Goal: Use online tool/utility: Utilize a website feature to perform a specific function

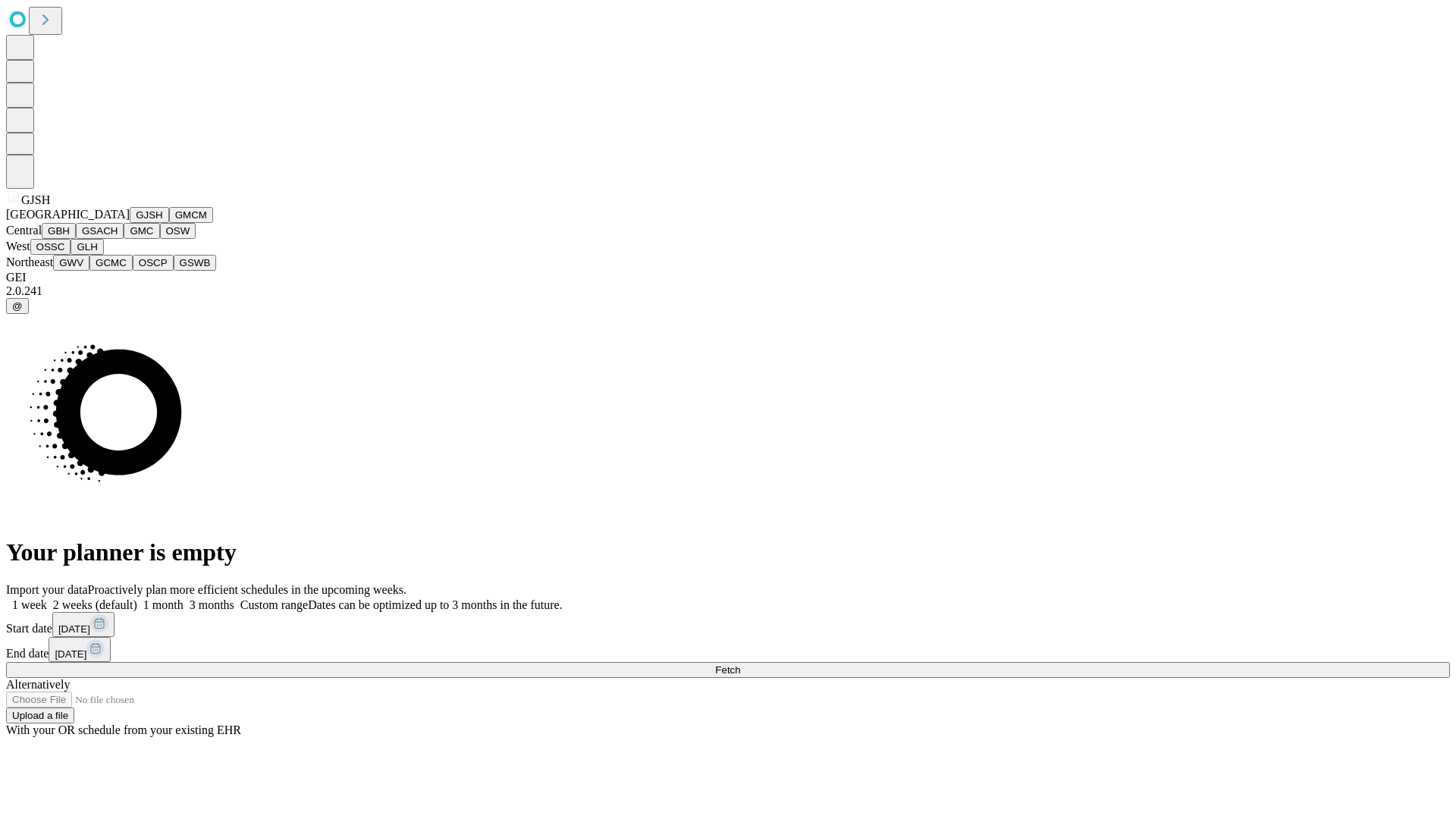
click at [129, 223] on button "GJSH" at bounding box center [149, 215] width 40 height 16
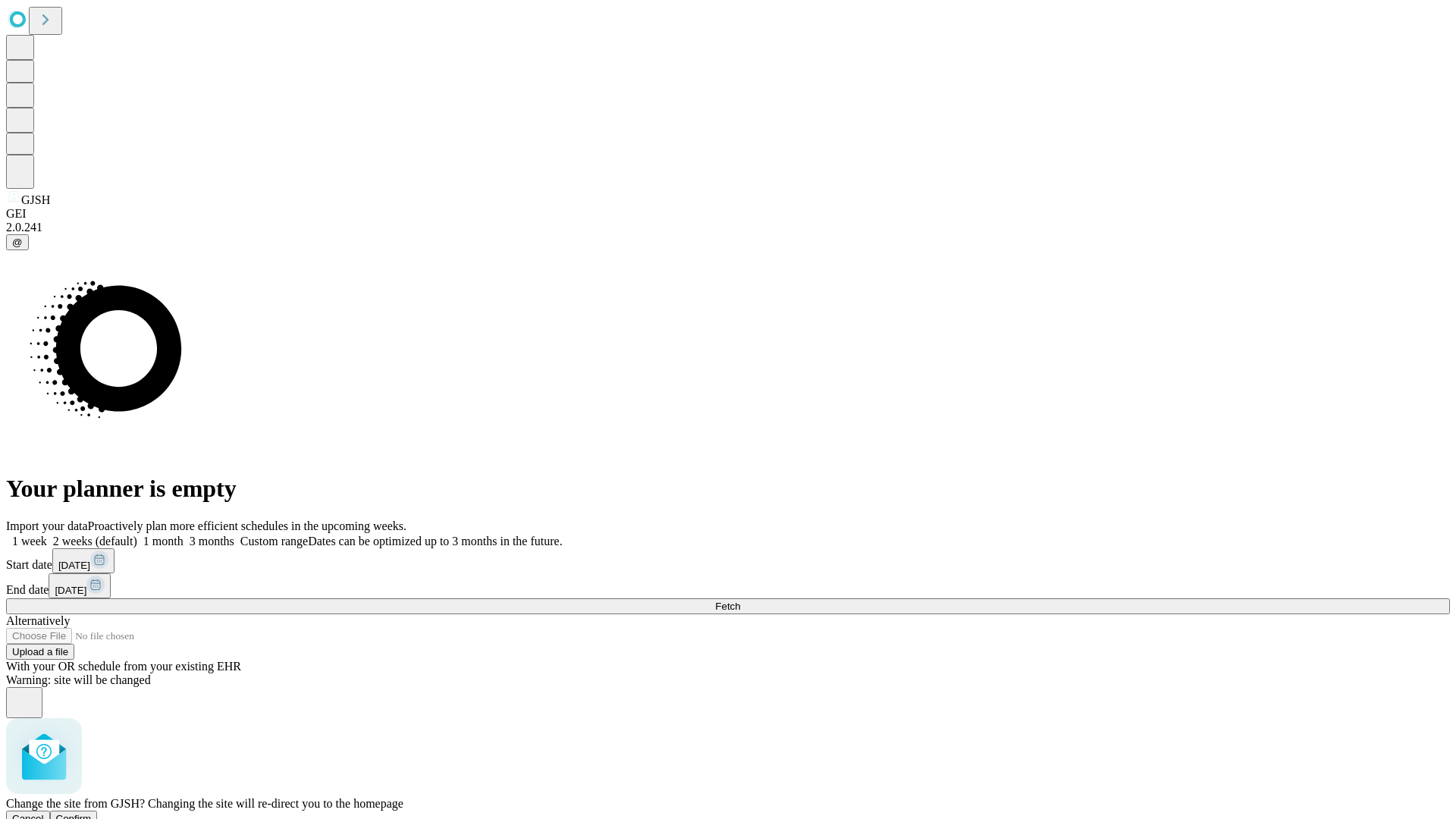
click at [91, 813] on span "Confirm" at bounding box center [74, 818] width 36 height 12
click at [184, 535] on label "1 month" at bounding box center [160, 541] width 46 height 13
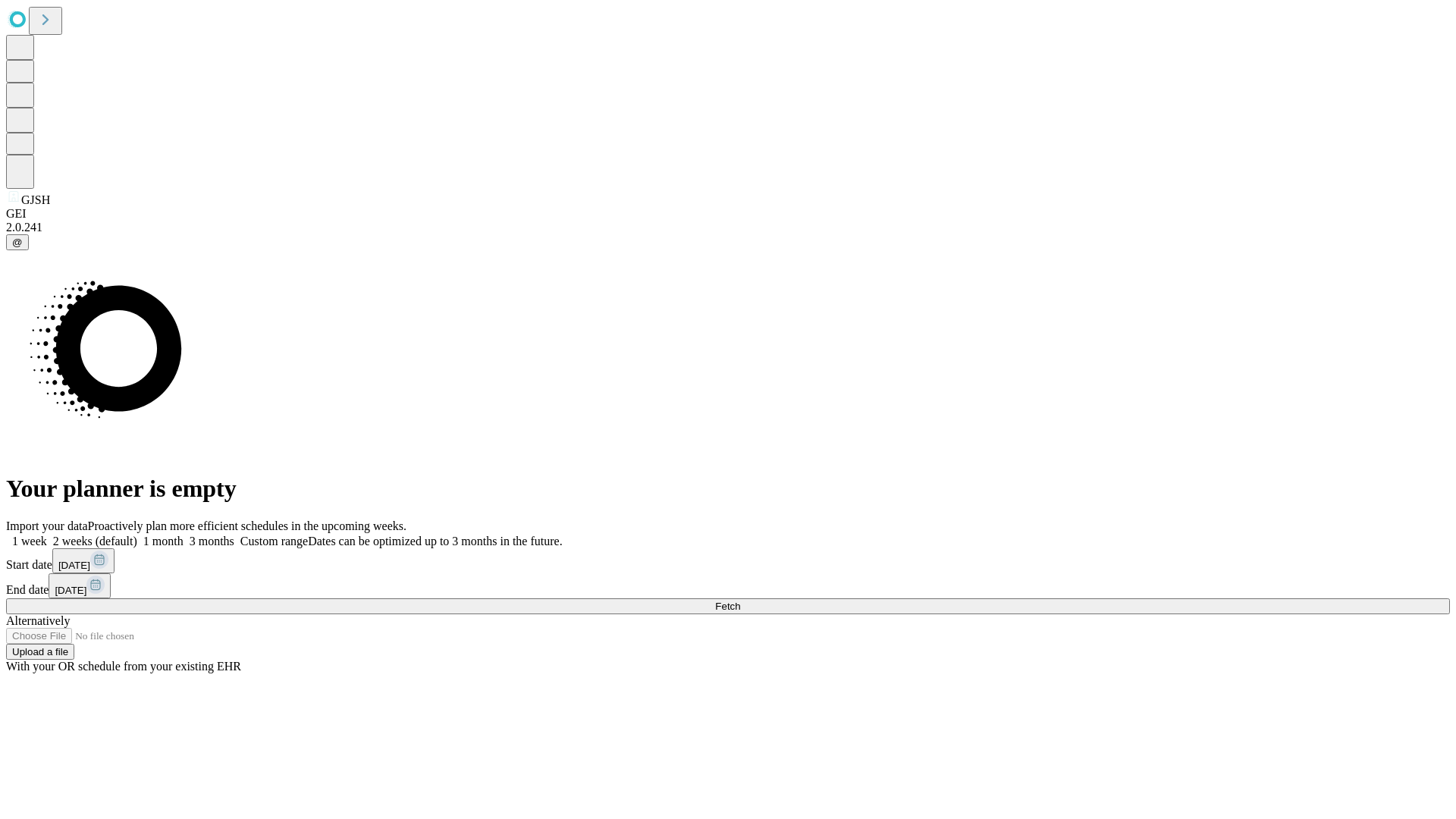
click at [740, 600] on span "Fetch" at bounding box center [728, 606] width 25 height 12
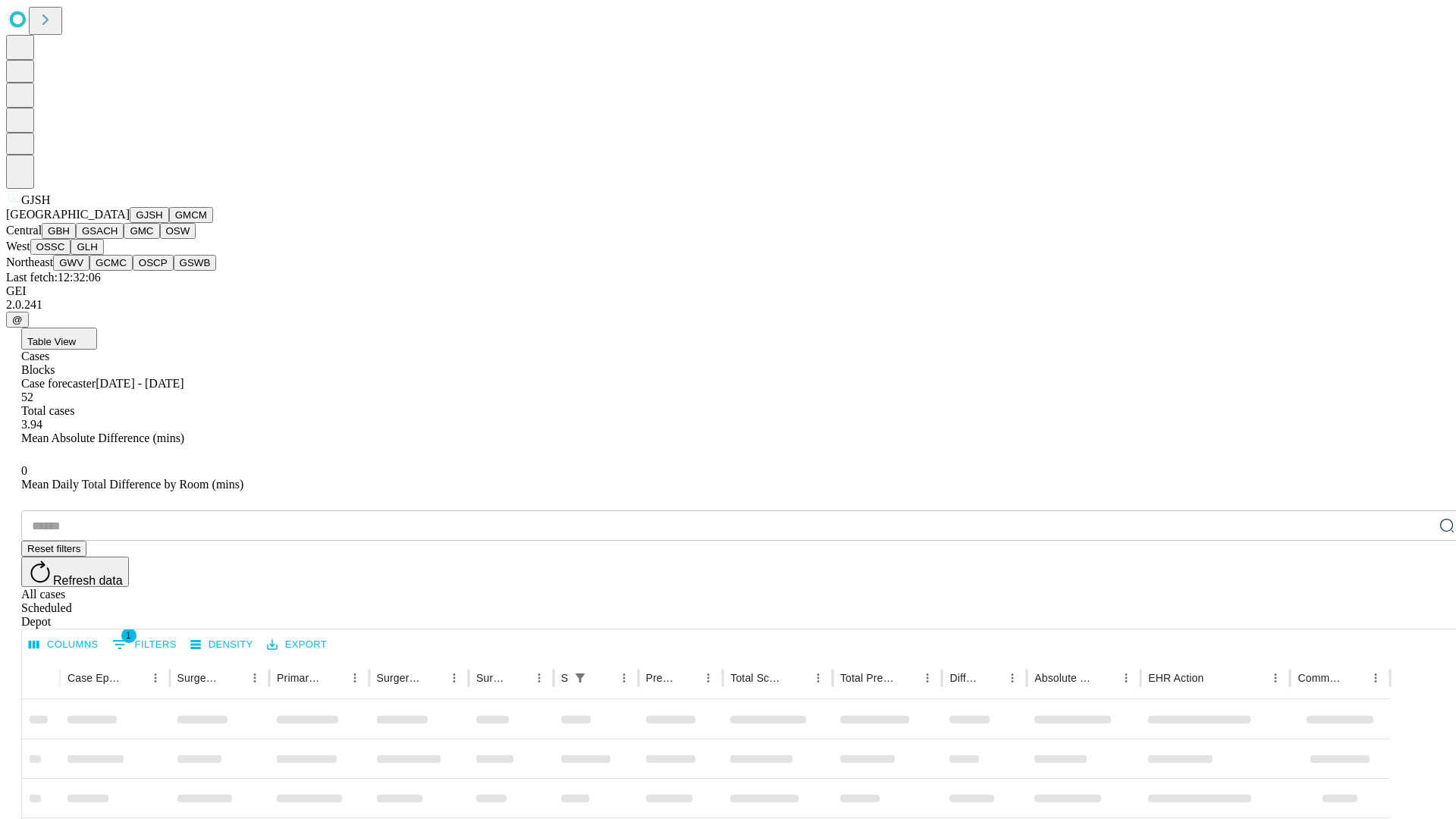
click at [169, 223] on button "GMCM" at bounding box center [191, 215] width 44 height 16
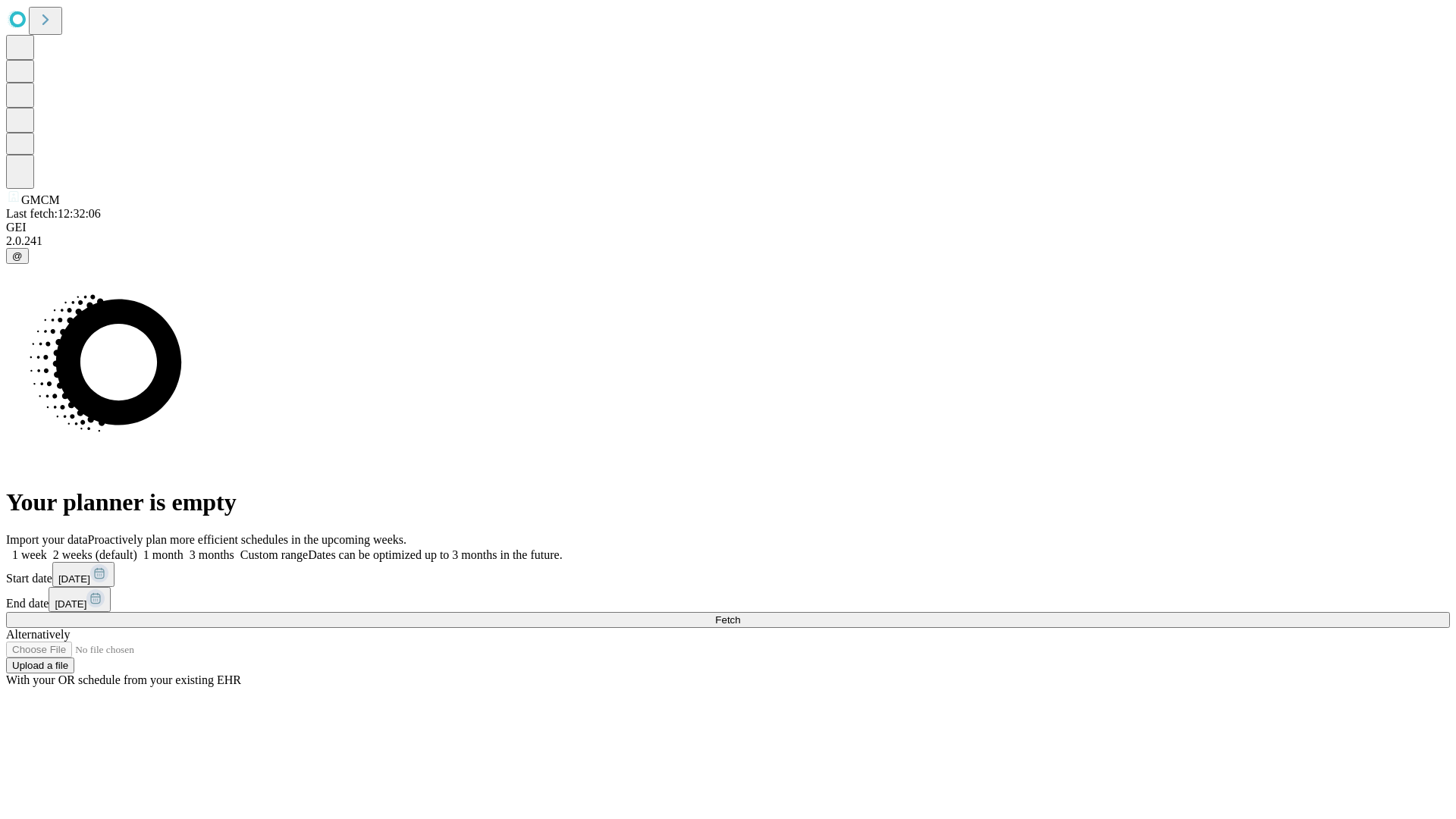
click at [740, 614] on span "Fetch" at bounding box center [728, 620] width 25 height 12
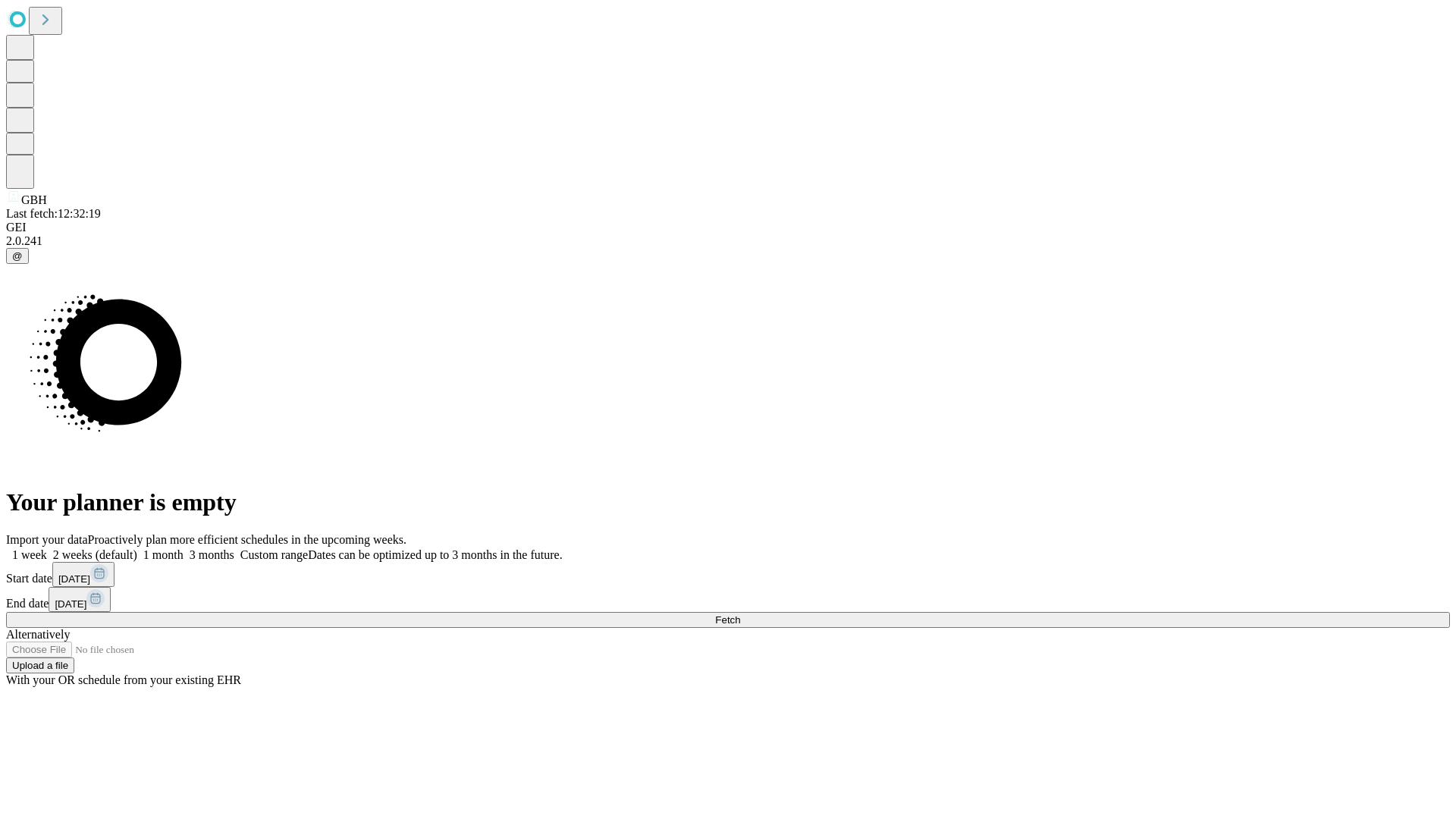
click at [184, 549] on label "1 month" at bounding box center [160, 555] width 46 height 13
click at [740, 614] on span "Fetch" at bounding box center [728, 620] width 25 height 12
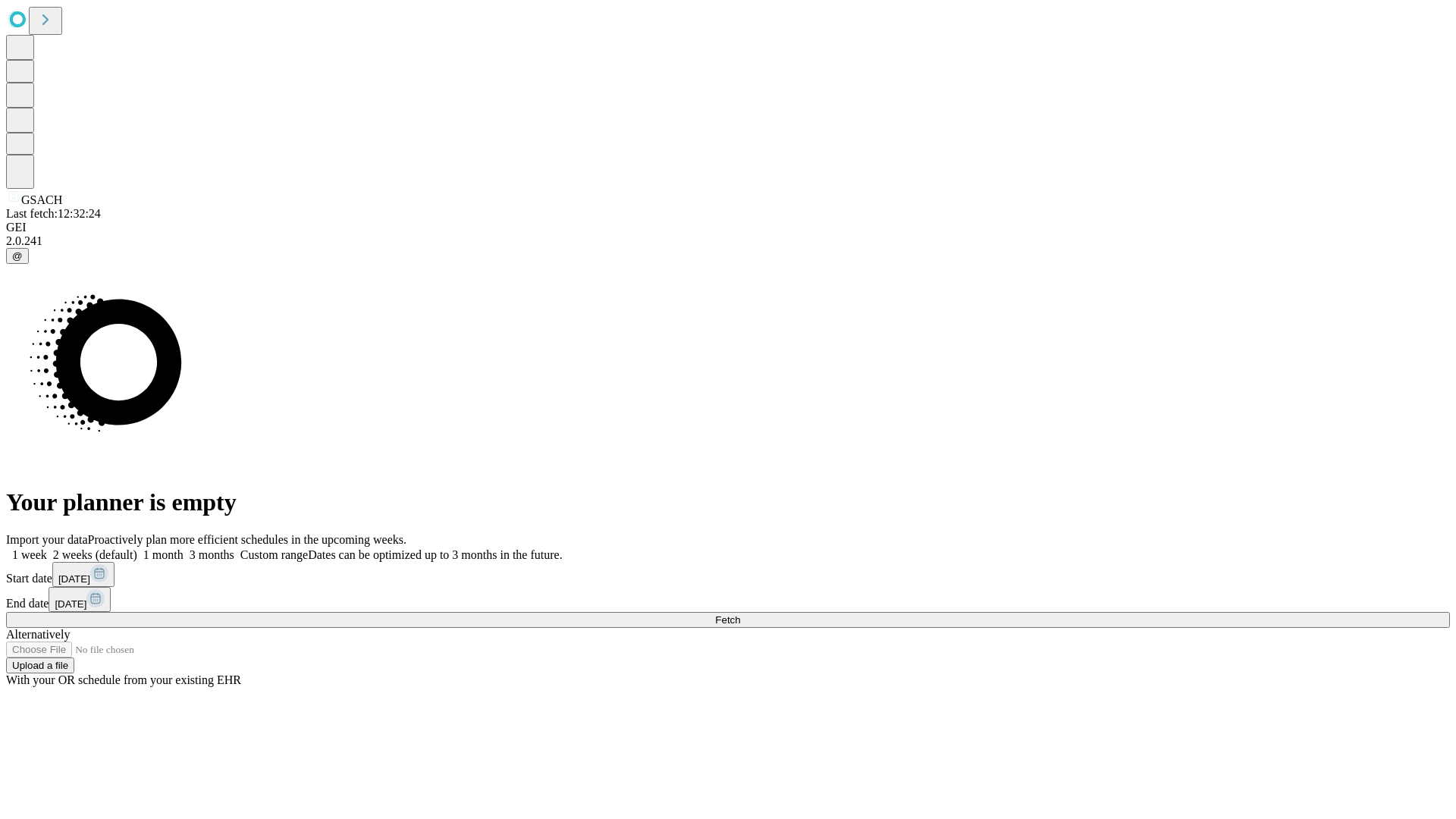
click at [184, 549] on label "1 month" at bounding box center [160, 555] width 46 height 13
click at [740, 614] on span "Fetch" at bounding box center [728, 620] width 25 height 12
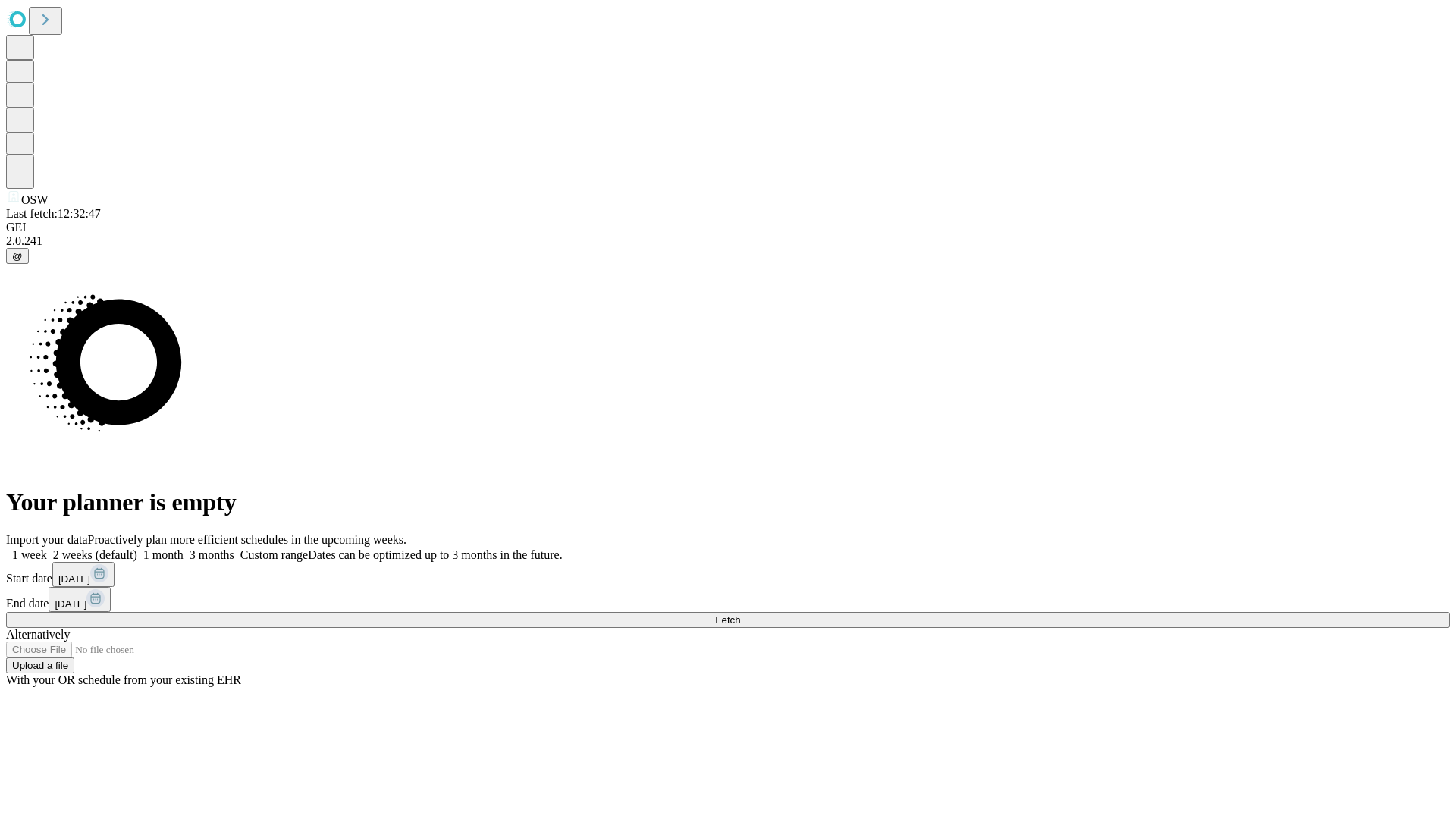
click at [184, 549] on label "1 month" at bounding box center [160, 555] width 46 height 13
click at [740, 614] on span "Fetch" at bounding box center [728, 620] width 25 height 12
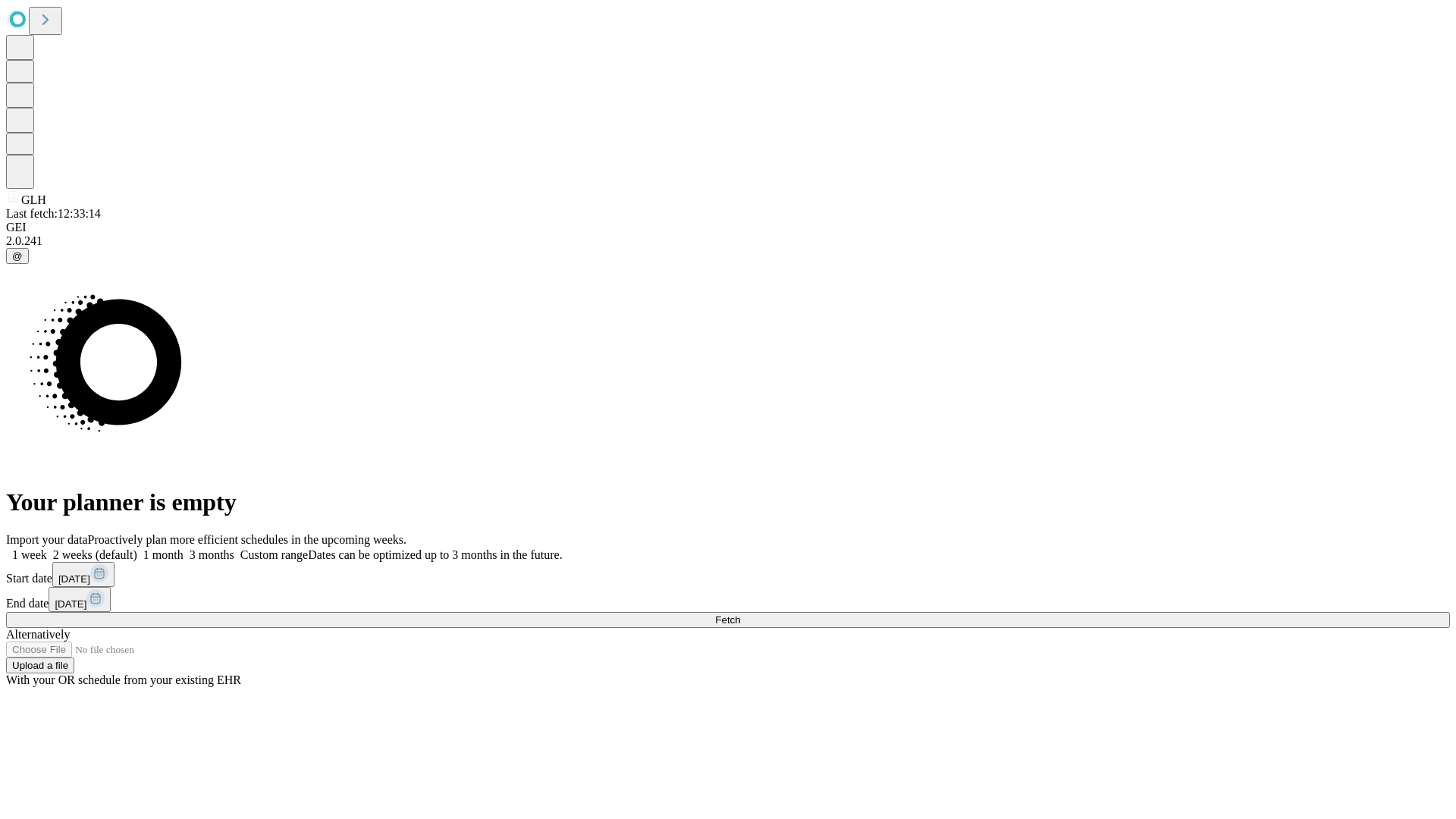
click at [184, 549] on label "1 month" at bounding box center [160, 555] width 46 height 13
click at [740, 614] on span "Fetch" at bounding box center [728, 620] width 25 height 12
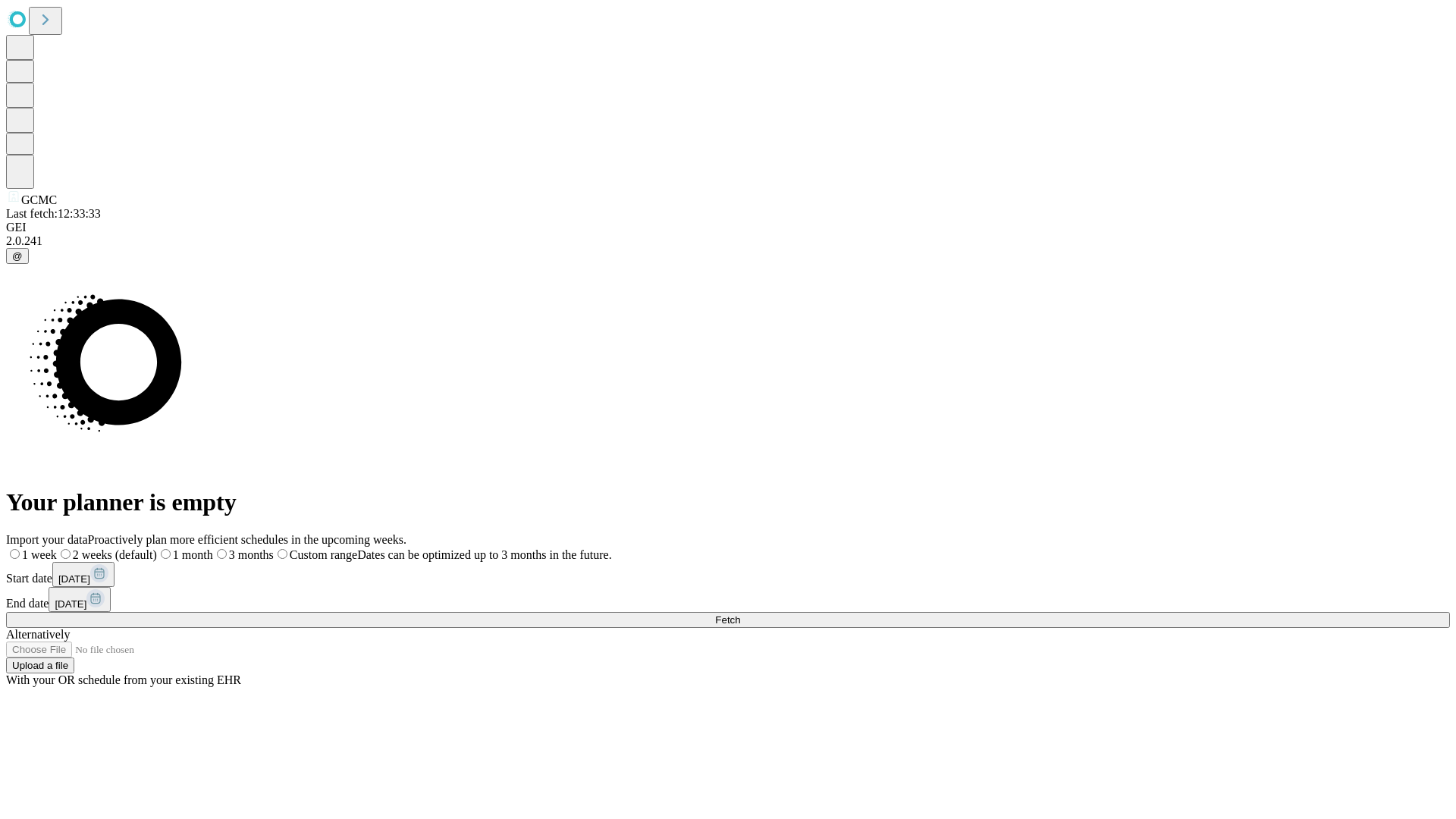
click at [213, 549] on label "1 month" at bounding box center [185, 555] width 56 height 13
click at [740, 614] on span "Fetch" at bounding box center [728, 620] width 25 height 12
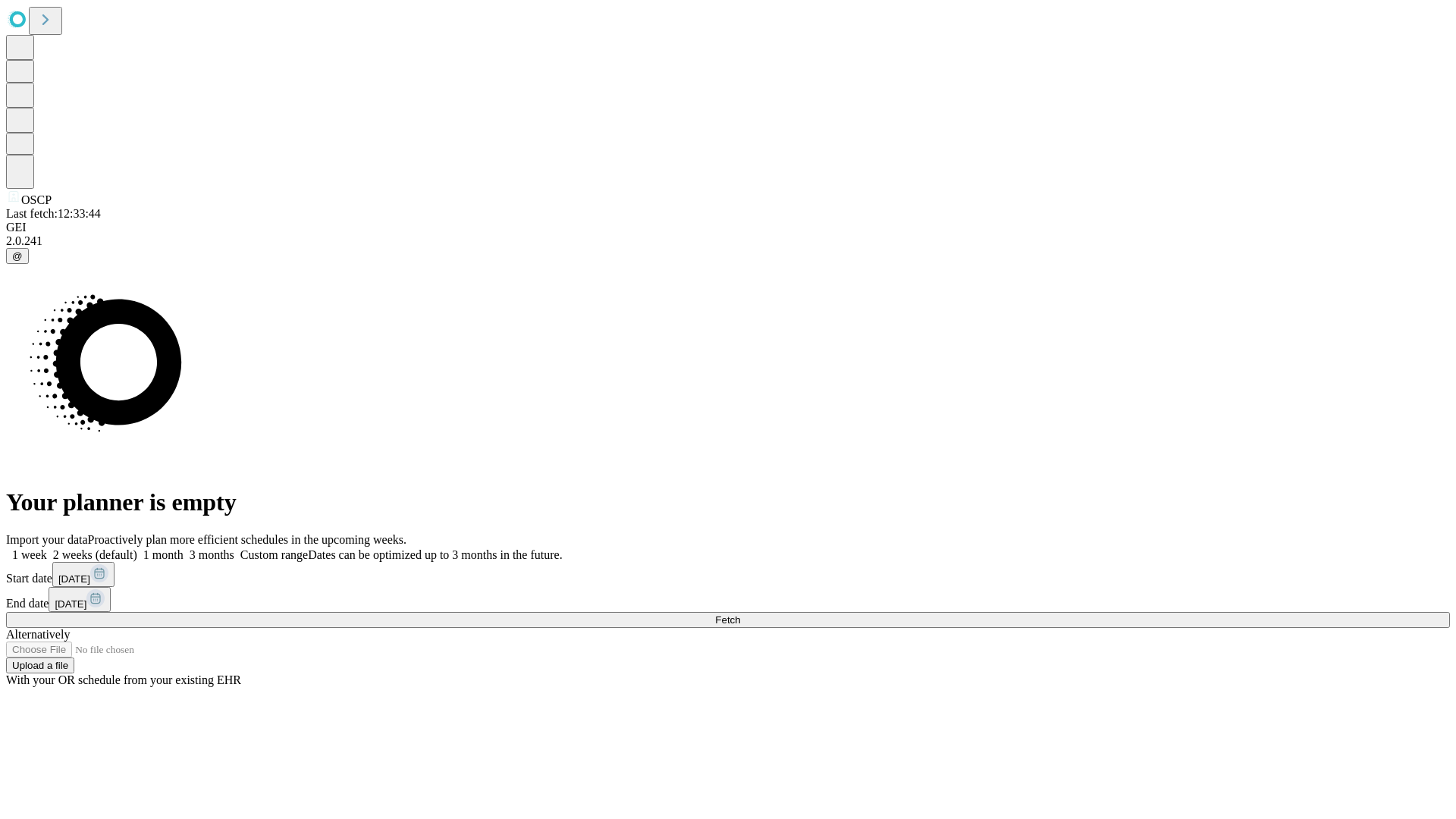
click at [184, 549] on label "1 month" at bounding box center [160, 555] width 46 height 13
click at [740, 614] on span "Fetch" at bounding box center [728, 620] width 25 height 12
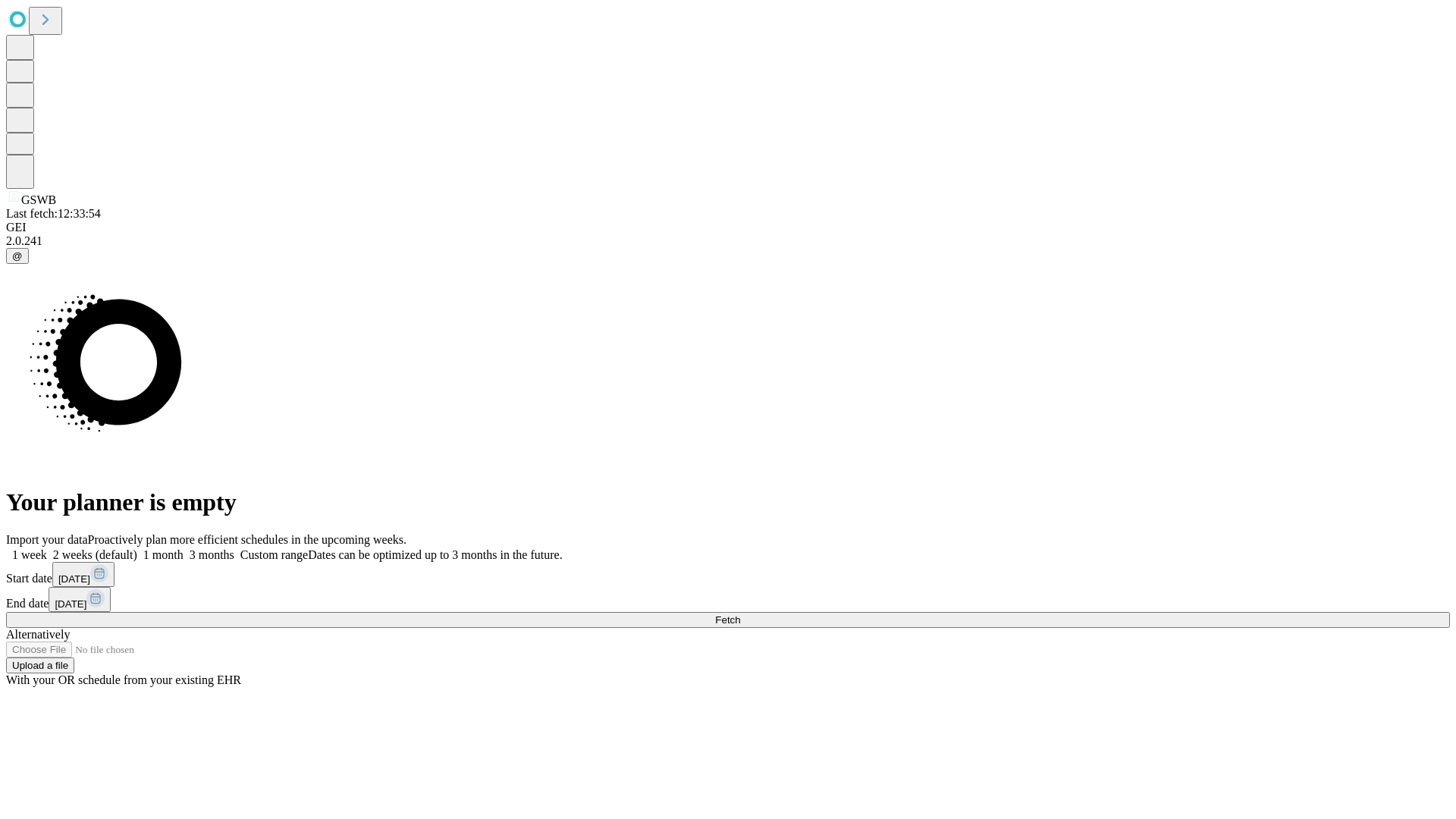
click at [184, 549] on label "1 month" at bounding box center [160, 555] width 46 height 13
click at [740, 614] on span "Fetch" at bounding box center [728, 620] width 25 height 12
